Goal: Check status: Check status

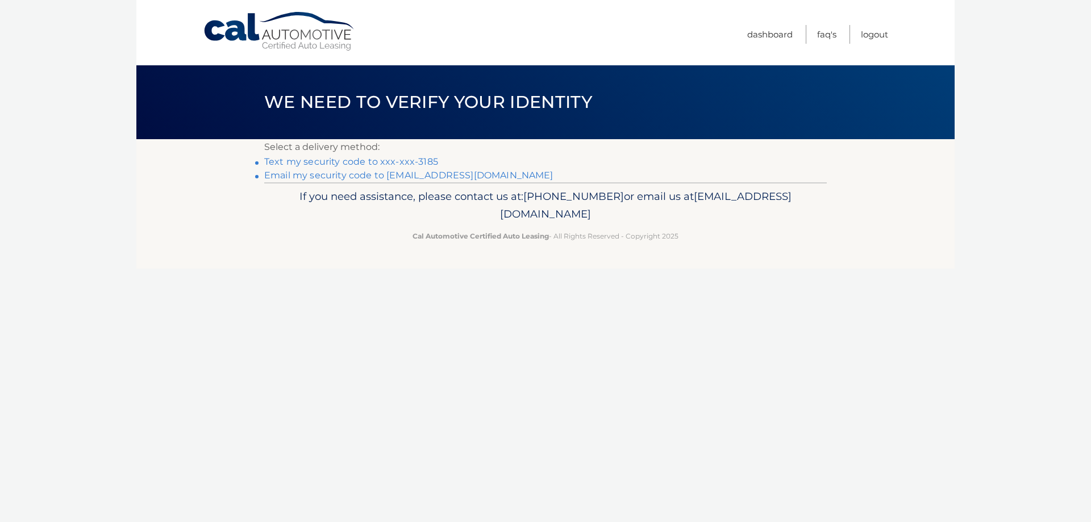
click at [373, 160] on link "Text my security code to xxx-xxx-3185" at bounding box center [351, 161] width 174 height 11
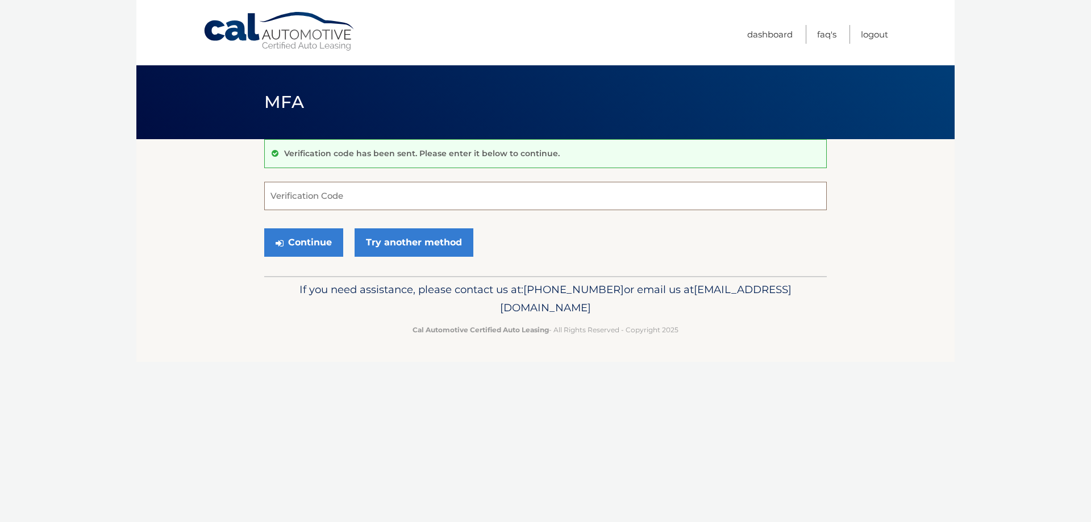
click at [387, 194] on input "Verification Code" at bounding box center [545, 196] width 562 height 28
type input "006384"
click at [264, 228] on button "Continue" at bounding box center [303, 242] width 79 height 28
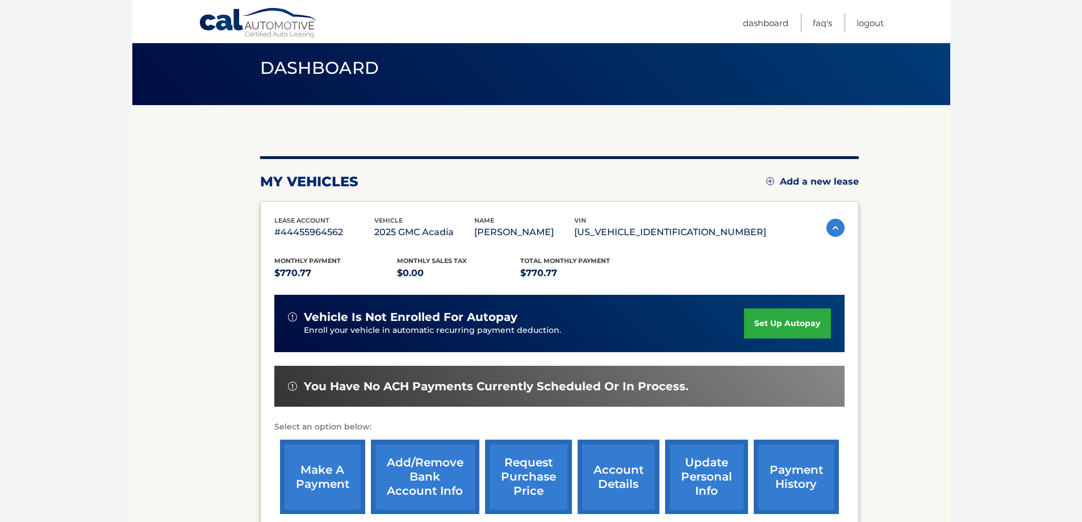
scroll to position [166, 0]
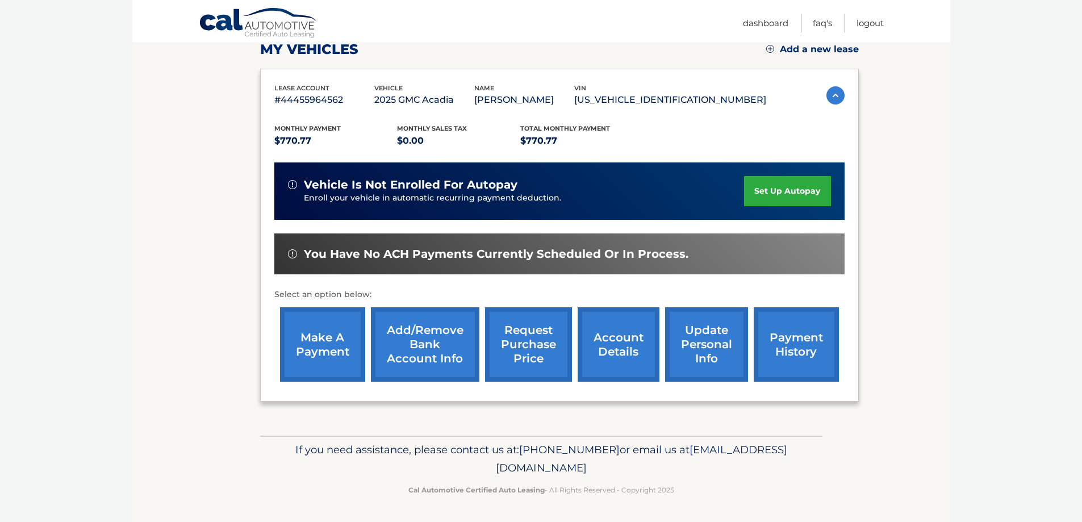
click at [829, 94] on img at bounding box center [836, 95] width 18 height 18
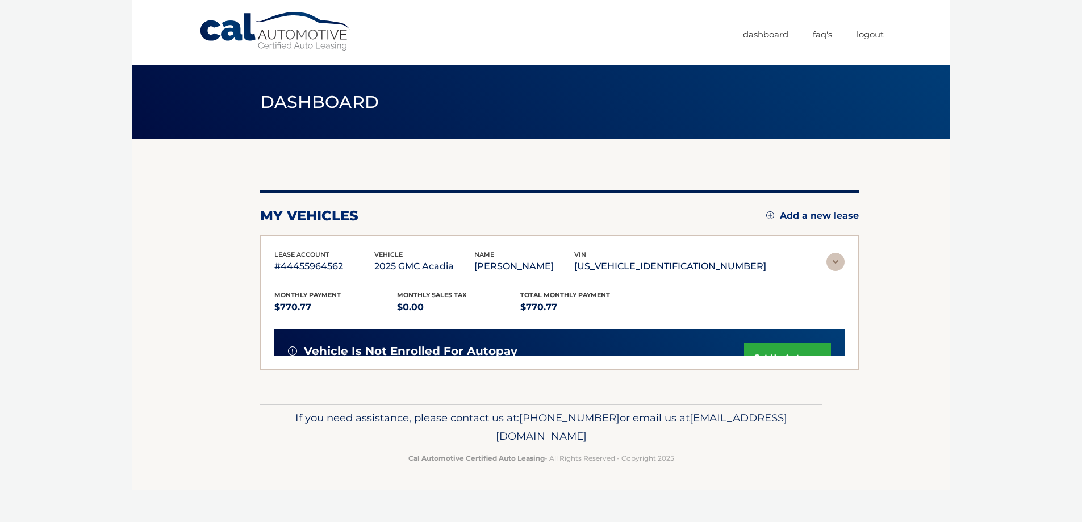
scroll to position [0, 0]
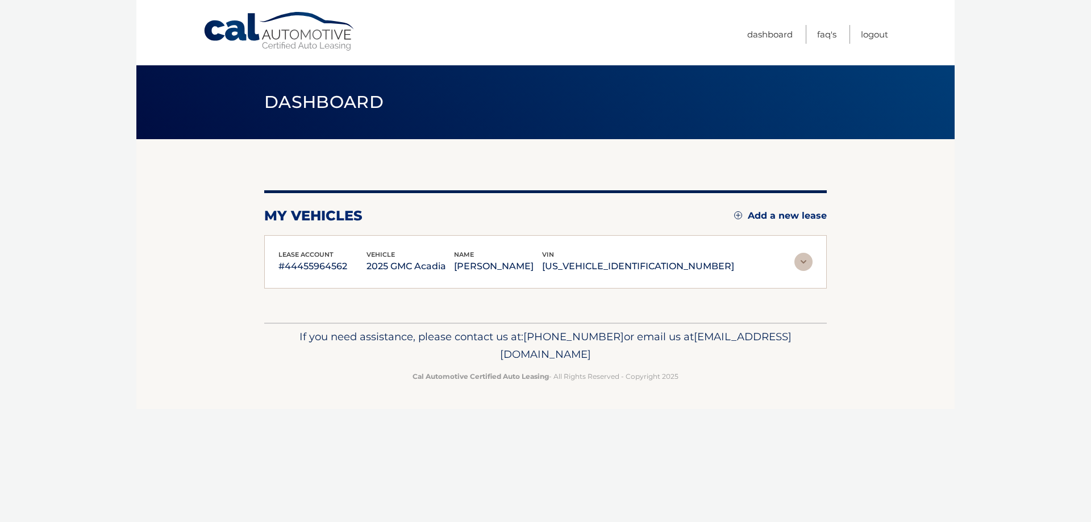
click at [798, 259] on img at bounding box center [803, 262] width 18 height 18
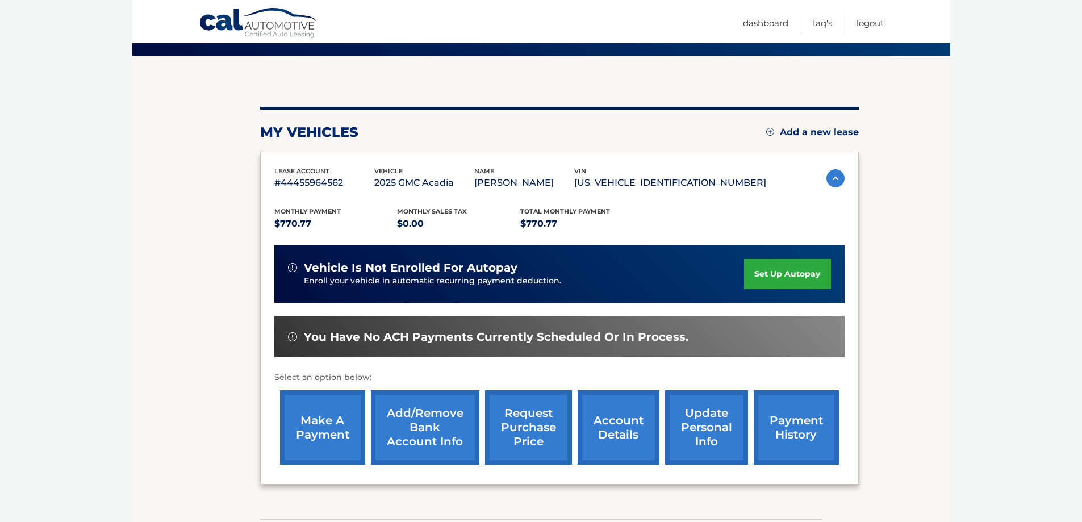
scroll to position [114, 0]
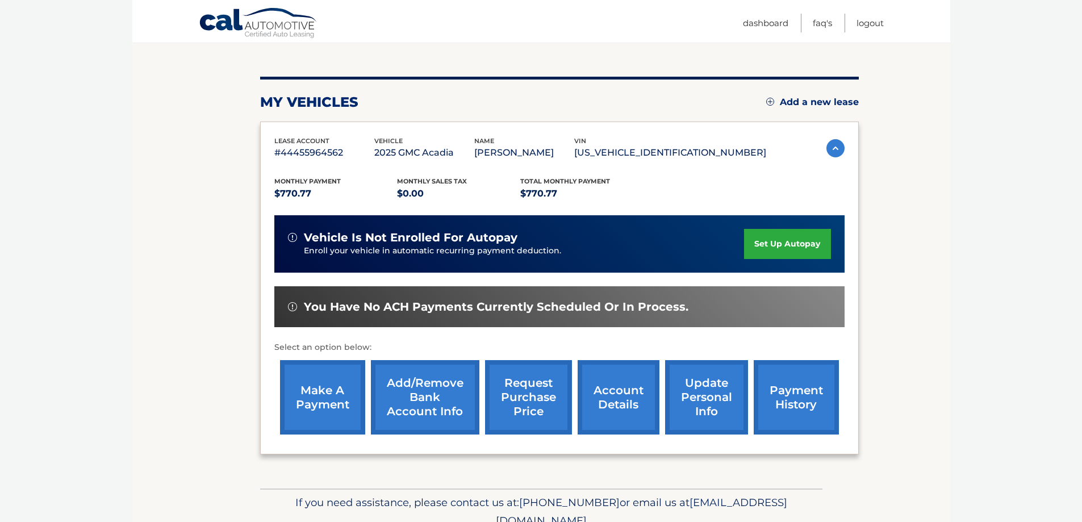
click at [613, 413] on link "account details" at bounding box center [619, 397] width 82 height 74
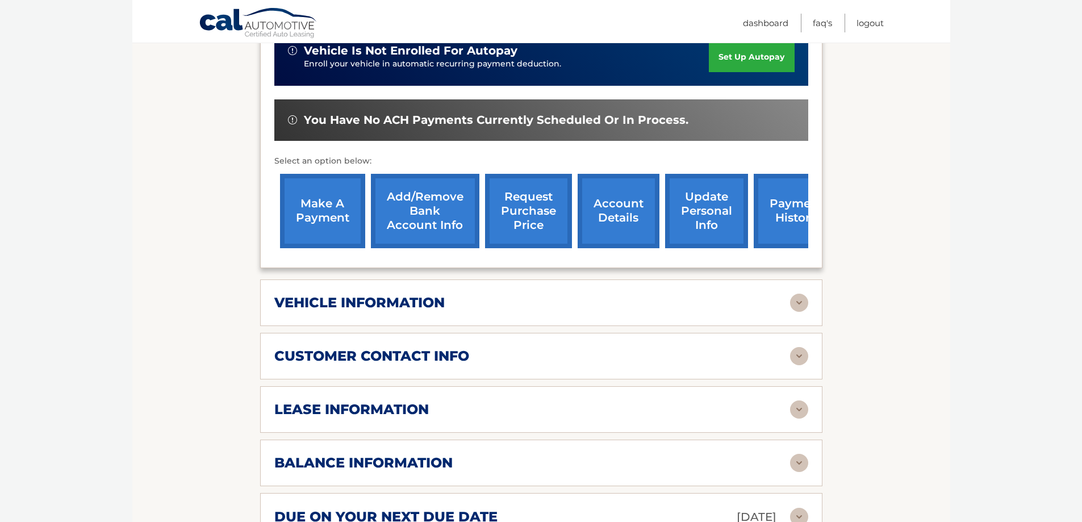
scroll to position [341, 0]
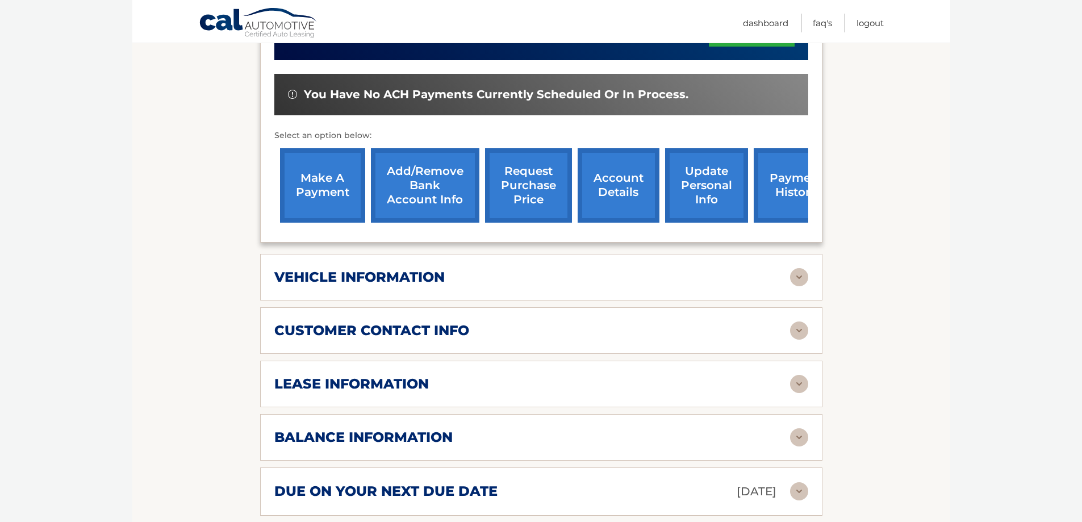
click at [455, 281] on div "vehicle information" at bounding box center [532, 277] width 516 height 17
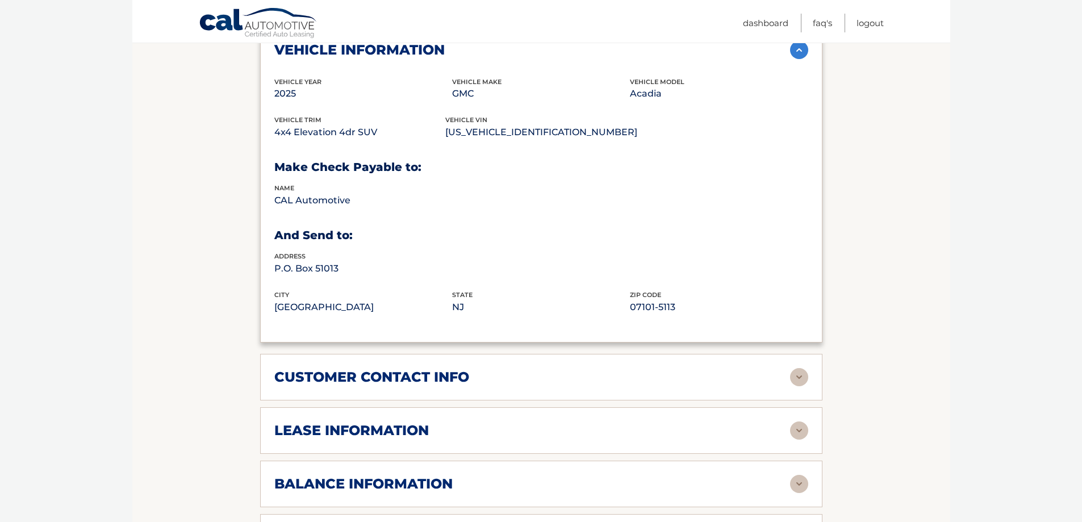
click at [451, 378] on h2 "customer contact info" at bounding box center [371, 377] width 195 height 17
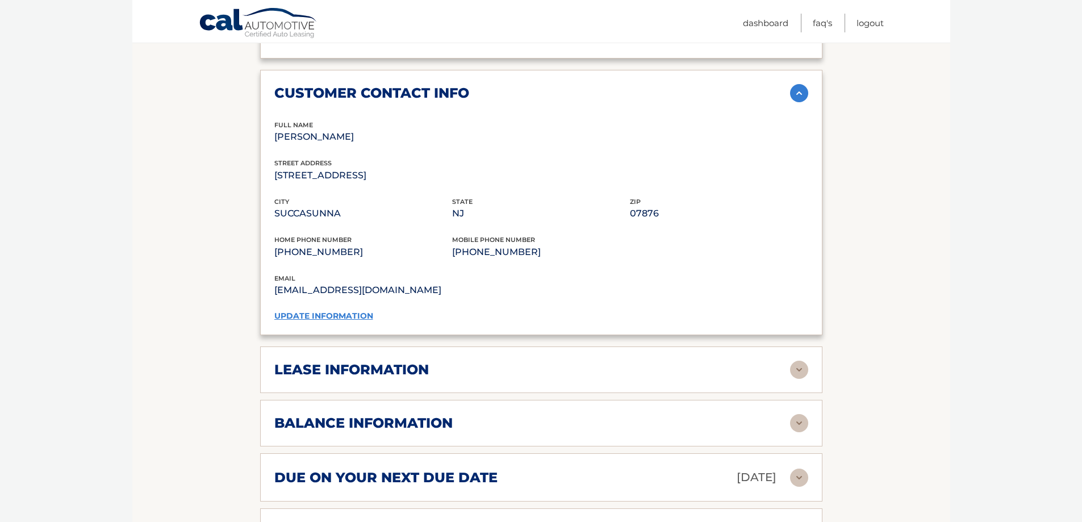
click at [451, 378] on div "lease information" at bounding box center [532, 369] width 516 height 17
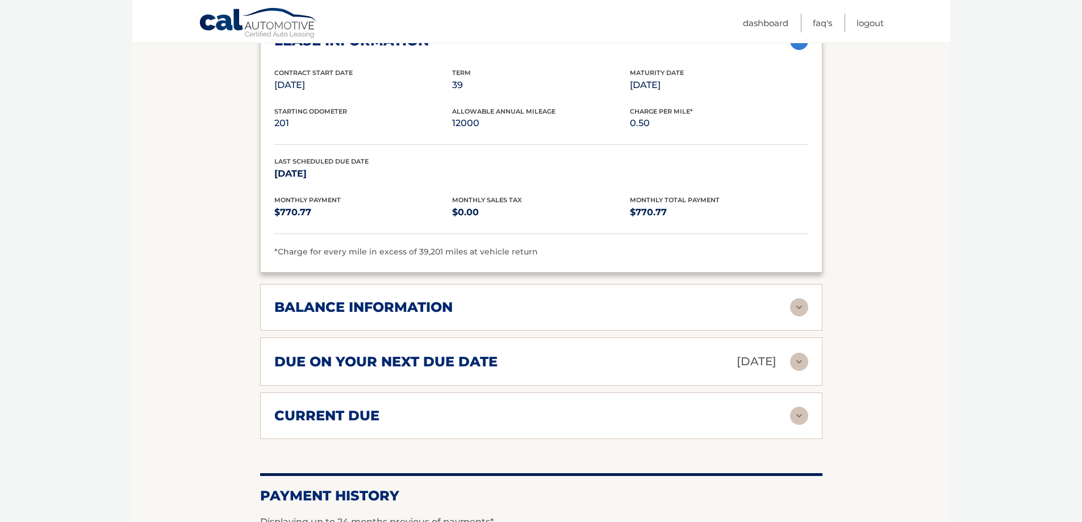
scroll to position [1193, 0]
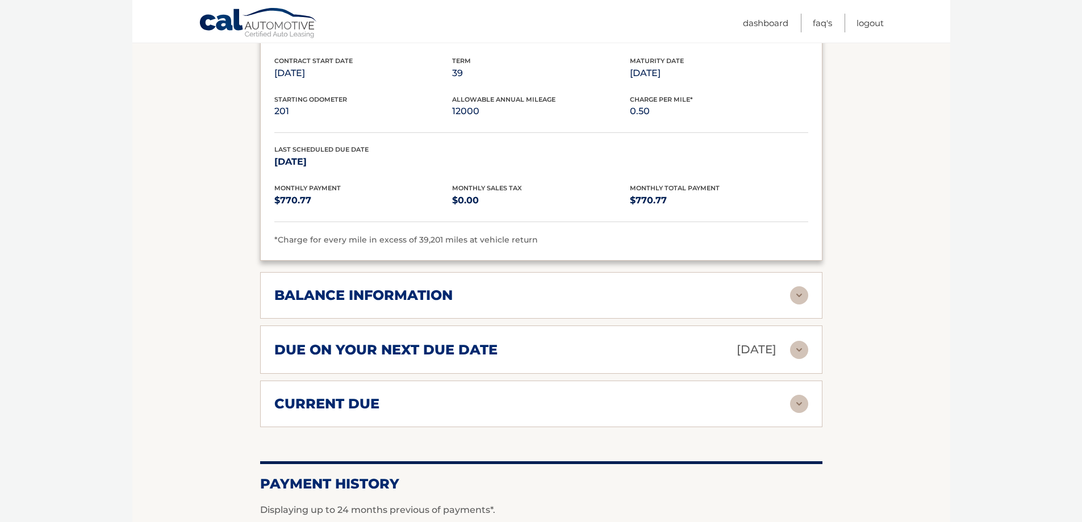
click at [411, 309] on div "balance information Payments Received 3 Payments Remaining 36 Next Payment will…" at bounding box center [541, 295] width 562 height 47
click at [411, 294] on h2 "balance information" at bounding box center [363, 295] width 178 height 17
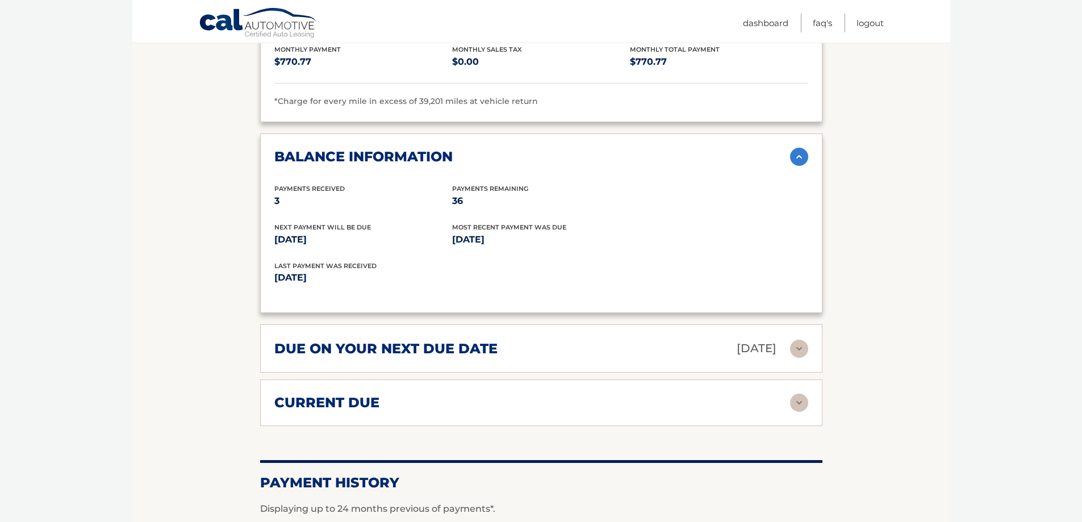
scroll to position [1363, 0]
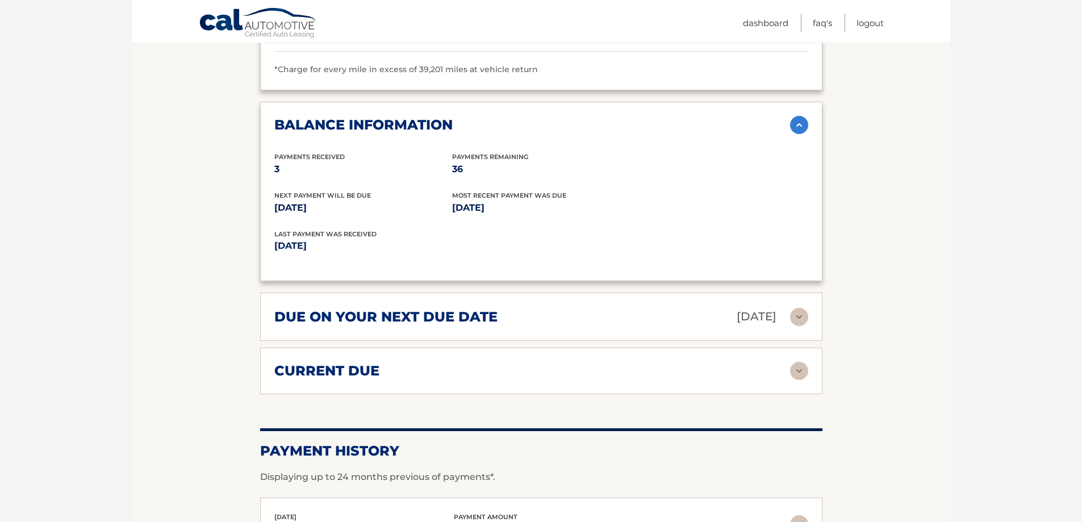
click at [352, 312] on h2 "due on your next due date" at bounding box center [385, 316] width 223 height 17
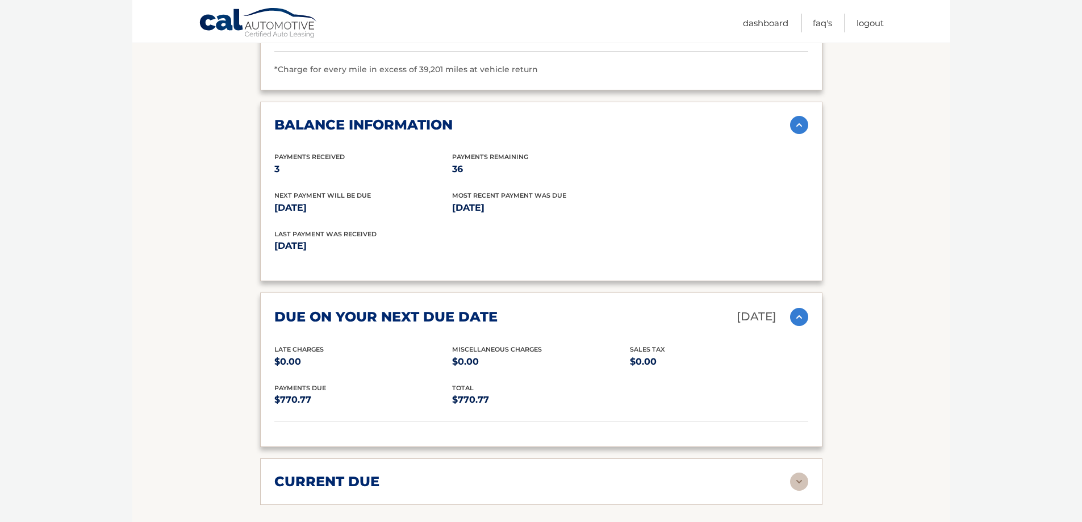
scroll to position [1420, 0]
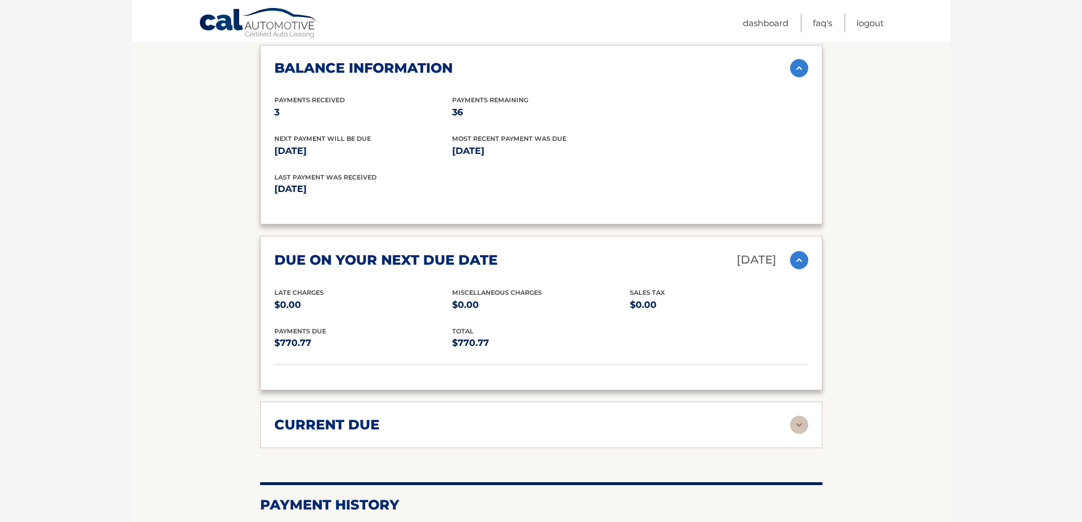
click at [401, 427] on div "current due" at bounding box center [532, 424] width 516 height 17
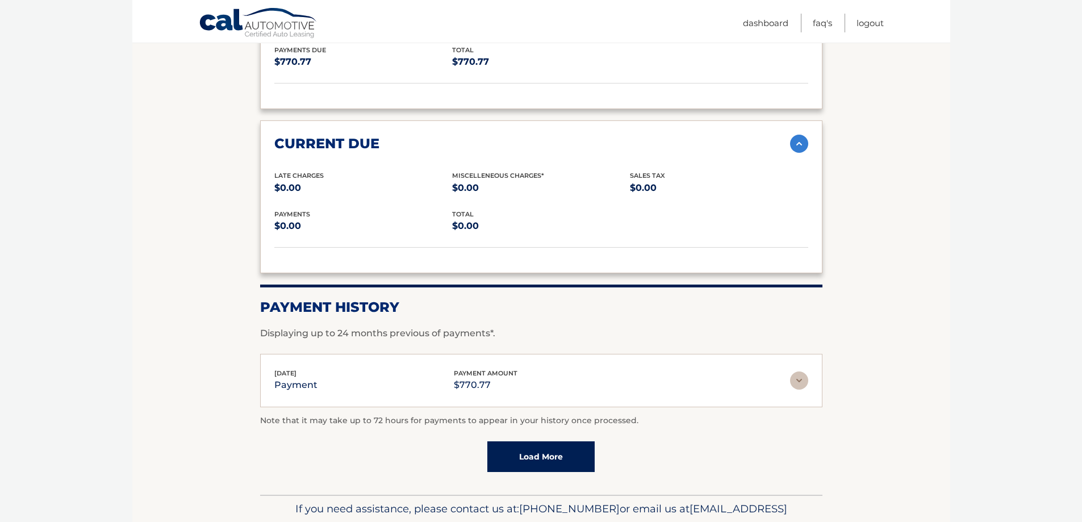
scroll to position [1704, 0]
